Goal: Information Seeking & Learning: Learn about a topic

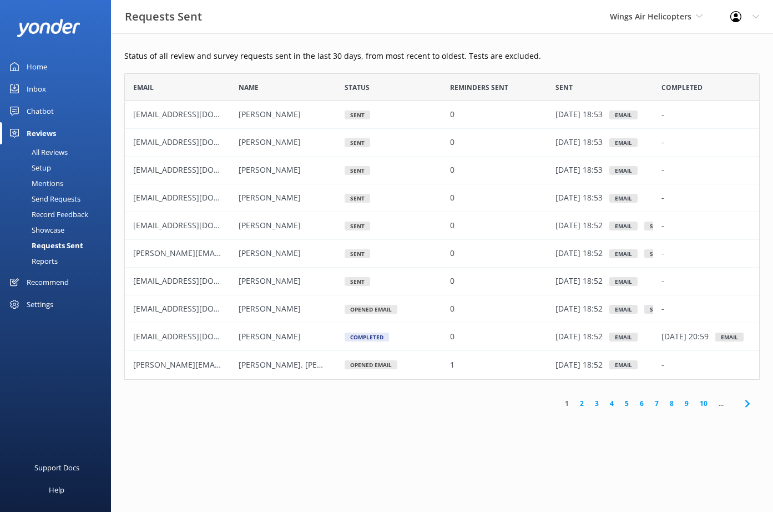
scroll to position [298, 627]
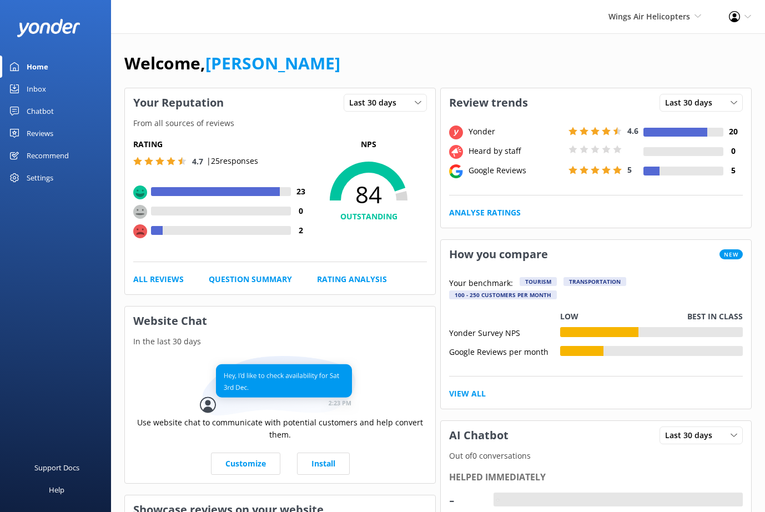
click at [41, 137] on div "Reviews" at bounding box center [40, 133] width 27 height 22
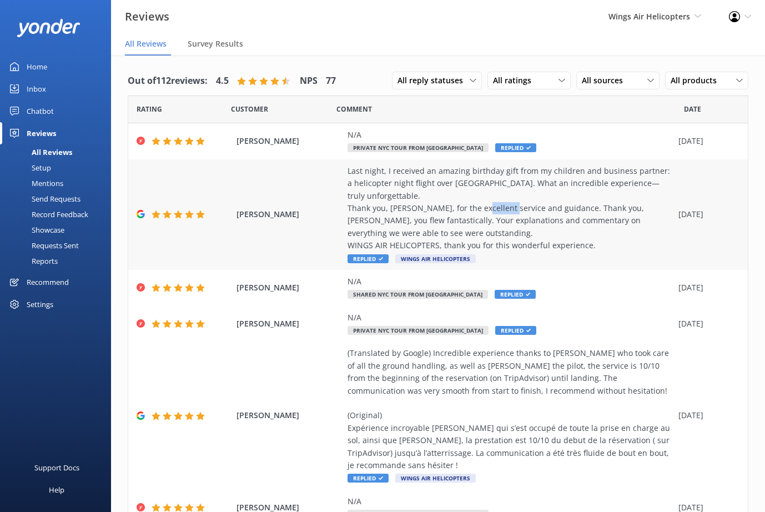
drag, startPoint x: 557, startPoint y: 199, endPoint x: 525, endPoint y: 199, distance: 32.2
click at [525, 199] on div "Last night, I received an amazing birthday gift from my children and business p…" at bounding box center [509, 208] width 325 height 87
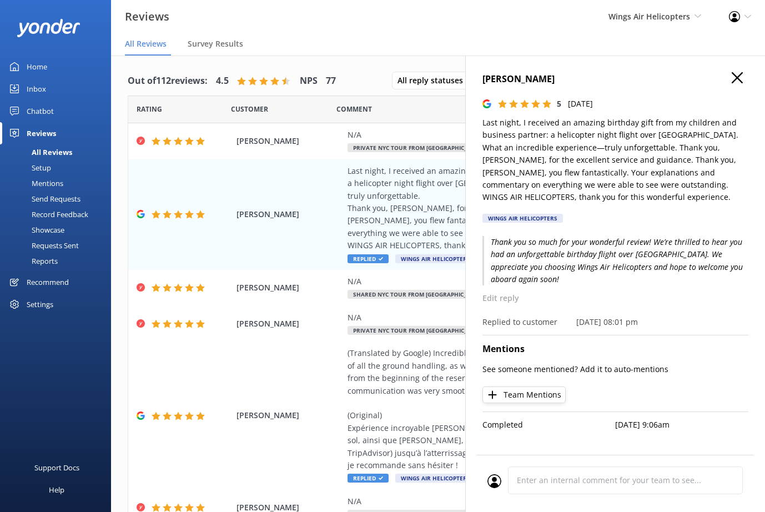
click at [735, 80] on use "button" at bounding box center [736, 77] width 11 height 11
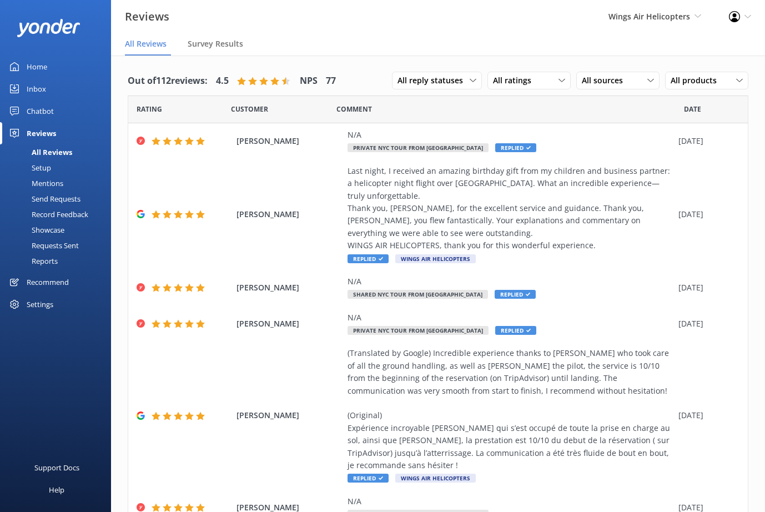
click at [534, 34] on nav "All Reviews Survey Results" at bounding box center [438, 44] width 654 height 22
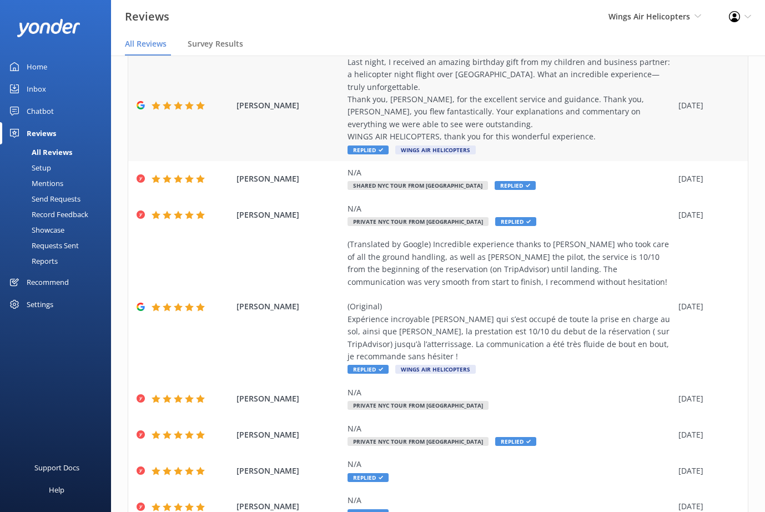
scroll to position [181, 0]
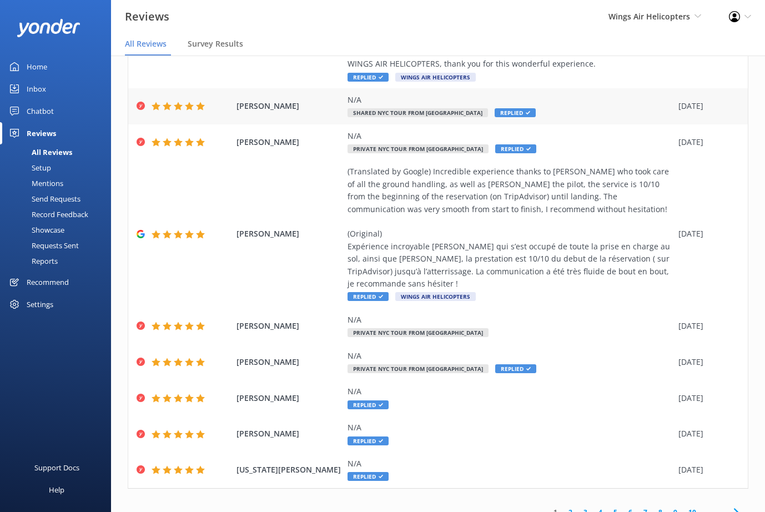
click at [297, 100] on span "[PERSON_NAME]" at bounding box center [288, 106] width 105 height 12
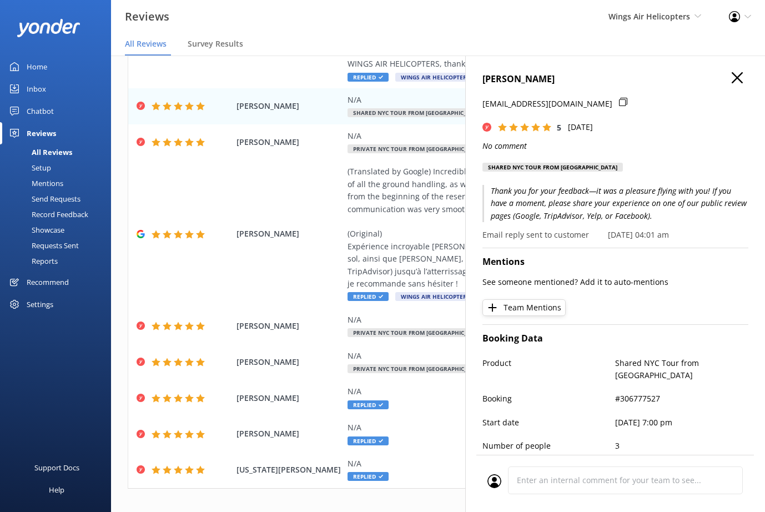
click at [731, 81] on icon "button" at bounding box center [736, 77] width 11 height 11
